Goal: Register for event/course

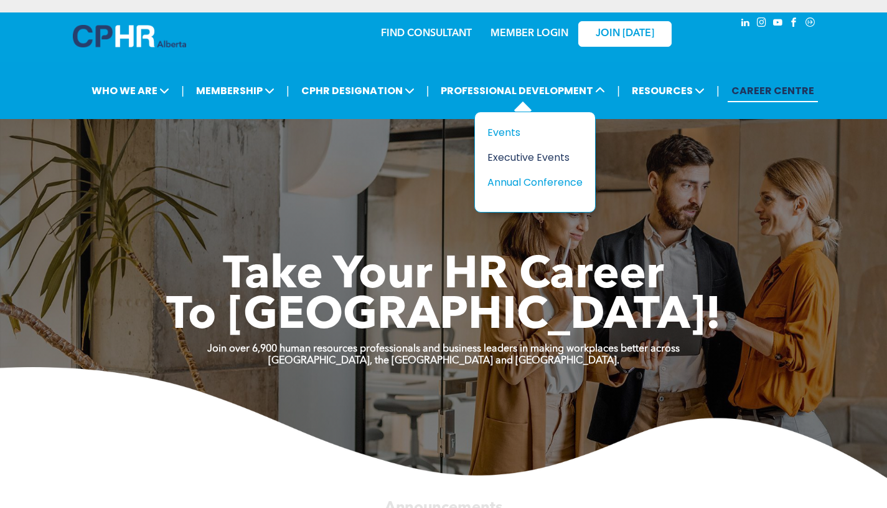
click at [541, 153] on div "Executive Events" at bounding box center [531, 157] width 86 height 16
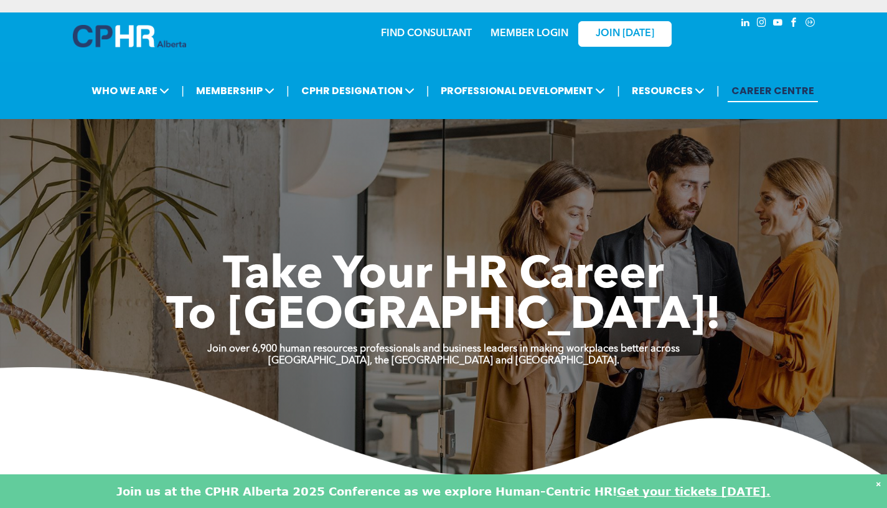
scroll to position [125, 0]
